Goal: Information Seeking & Learning: Learn about a topic

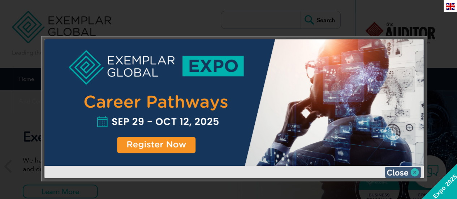
click at [415, 174] on img at bounding box center [403, 172] width 36 height 11
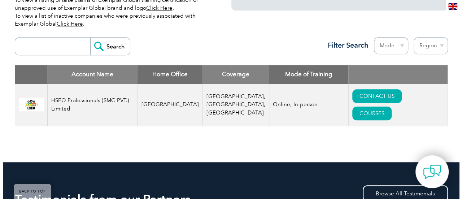
scroll to position [253, 0]
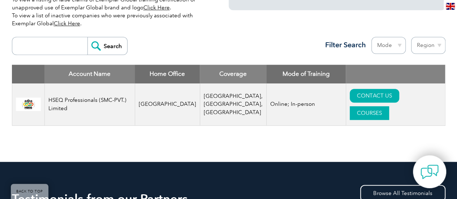
click at [389, 106] on link "COURSES" at bounding box center [369, 113] width 39 height 14
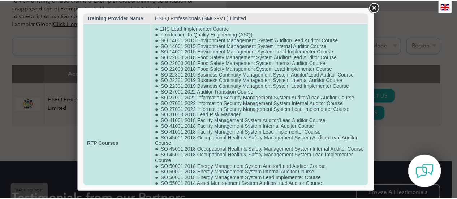
scroll to position [0, 0]
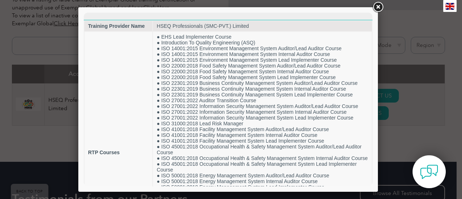
click at [380, 5] on link at bounding box center [378, 7] width 13 height 13
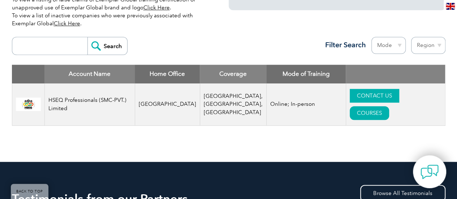
click at [353, 100] on link "CONTACT US" at bounding box center [374, 96] width 49 height 14
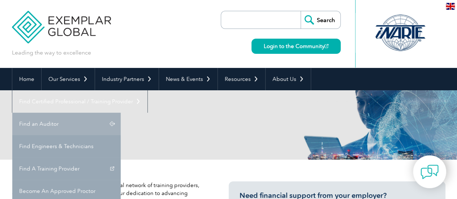
click at [121, 113] on link "Find an Auditor" at bounding box center [66, 124] width 108 height 22
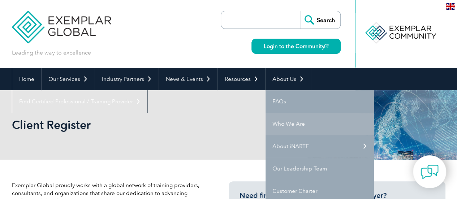
click at [284, 126] on link "Who We Are" at bounding box center [319, 124] width 108 height 22
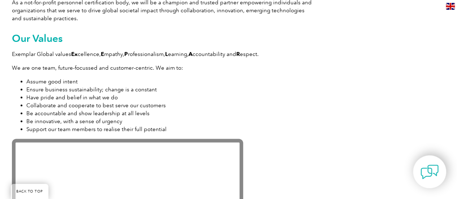
scroll to position [567, 0]
